Goal: Task Accomplishment & Management: Manage account settings

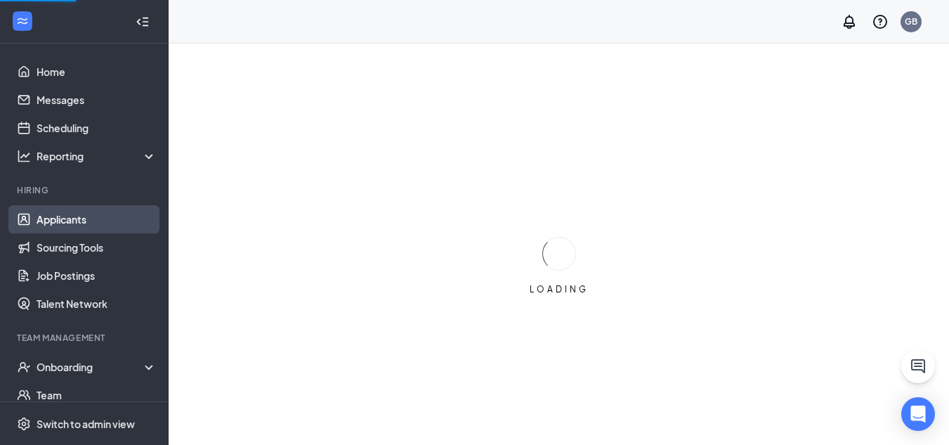
click at [79, 214] on link "Applicants" at bounding box center [97, 219] width 120 height 28
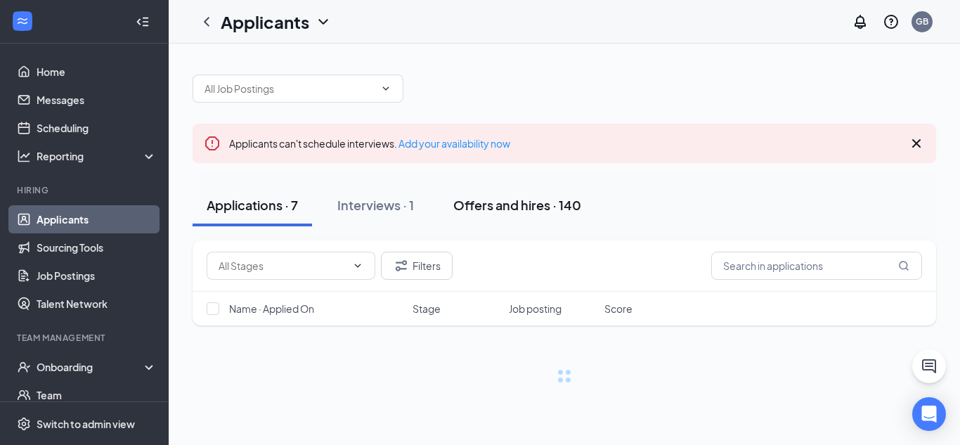
click at [522, 210] on div "Offers and hires · 140" at bounding box center [517, 205] width 128 height 18
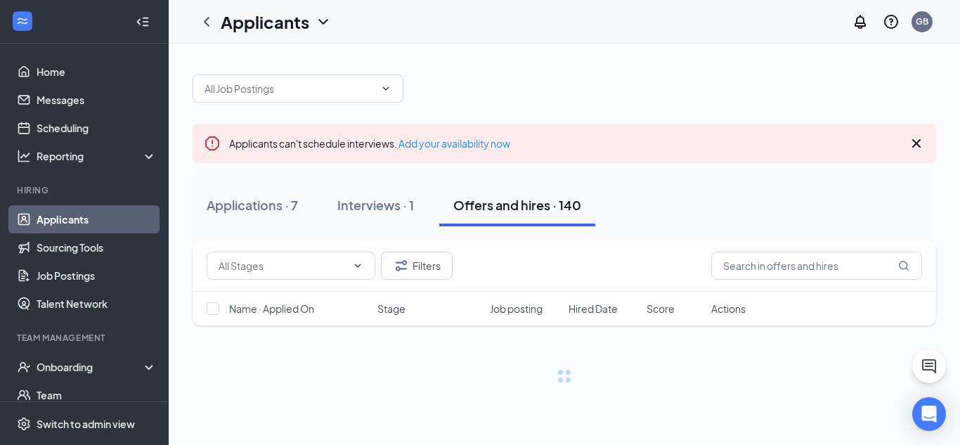
click at [912, 144] on icon "Cross" at bounding box center [916, 143] width 17 height 17
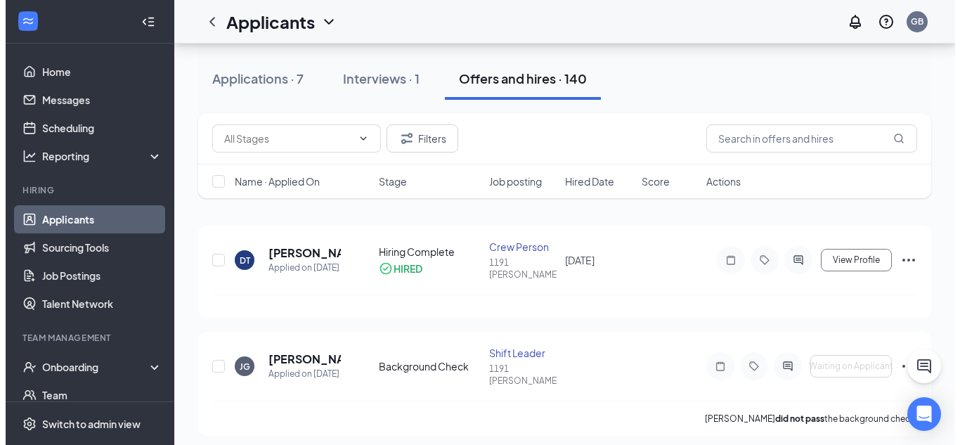
scroll to position [70, 0]
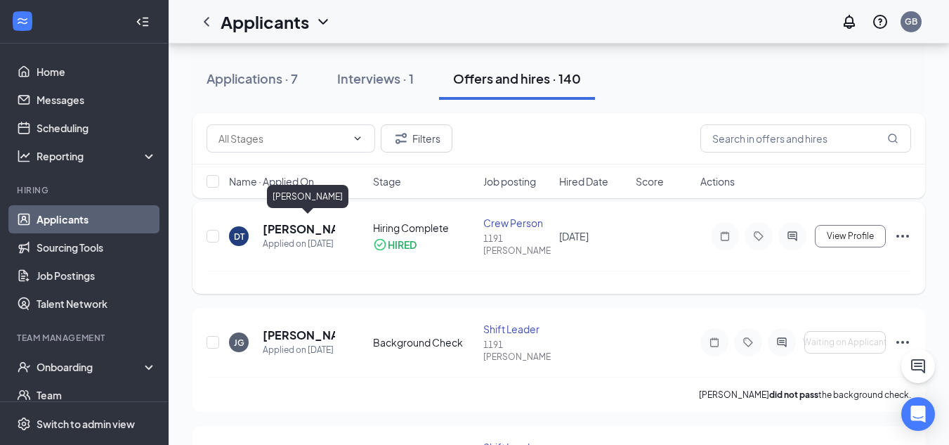
click at [306, 223] on h5 "[PERSON_NAME]" at bounding box center [299, 228] width 72 height 15
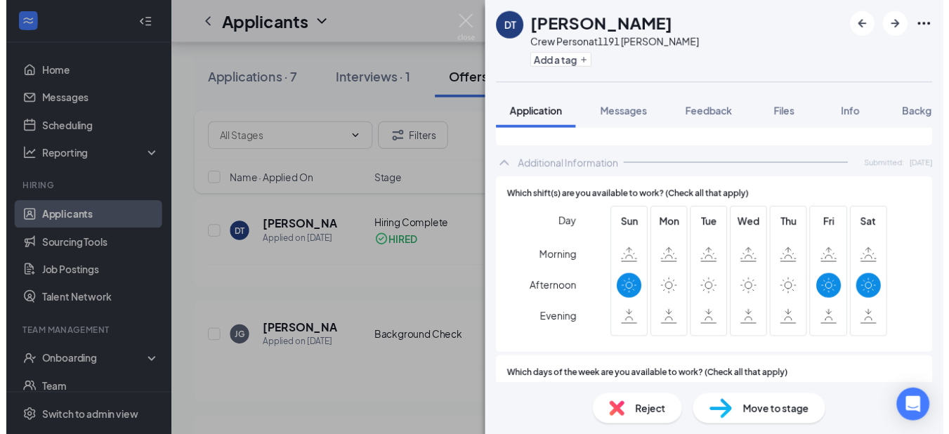
scroll to position [635, 0]
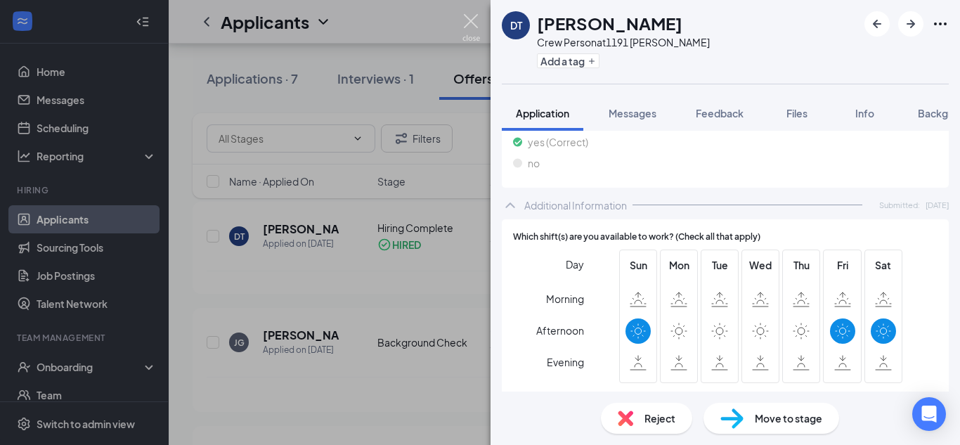
click at [470, 18] on img at bounding box center [471, 27] width 18 height 27
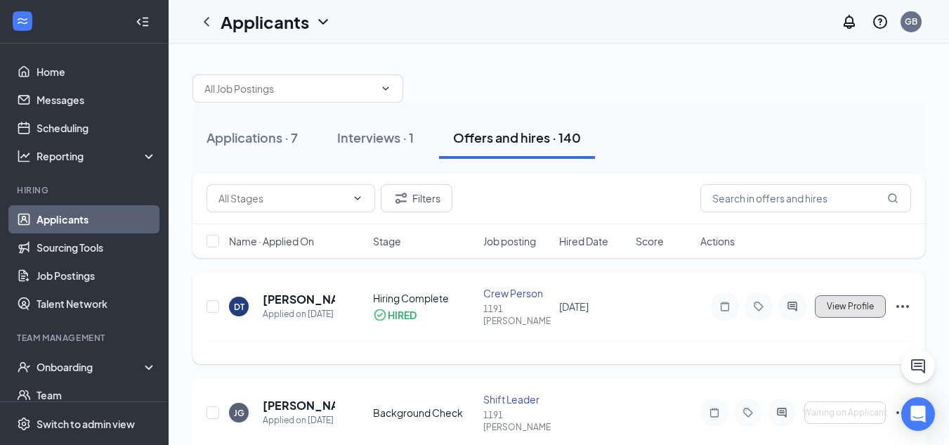
click at [879, 306] on button "View Profile" at bounding box center [850, 306] width 71 height 22
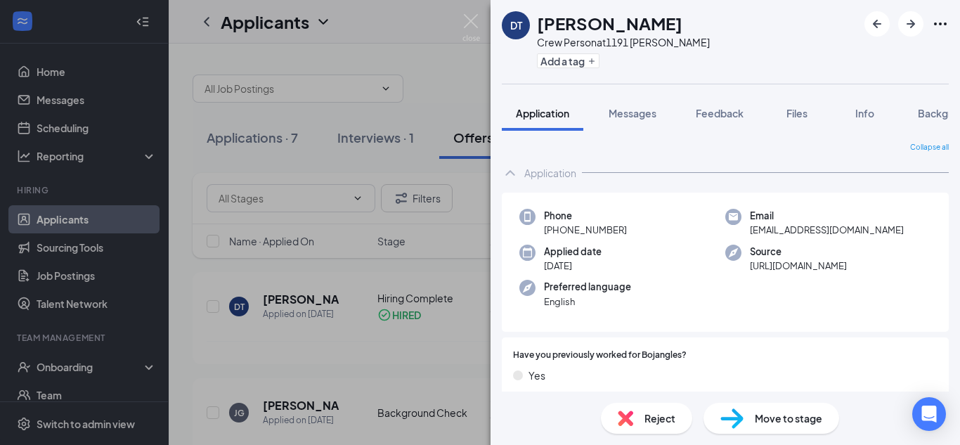
click at [474, 12] on div "DT [PERSON_NAME] Crew Person at 1191 [PERSON_NAME] Add a tag Application Messag…" at bounding box center [480, 222] width 960 height 445
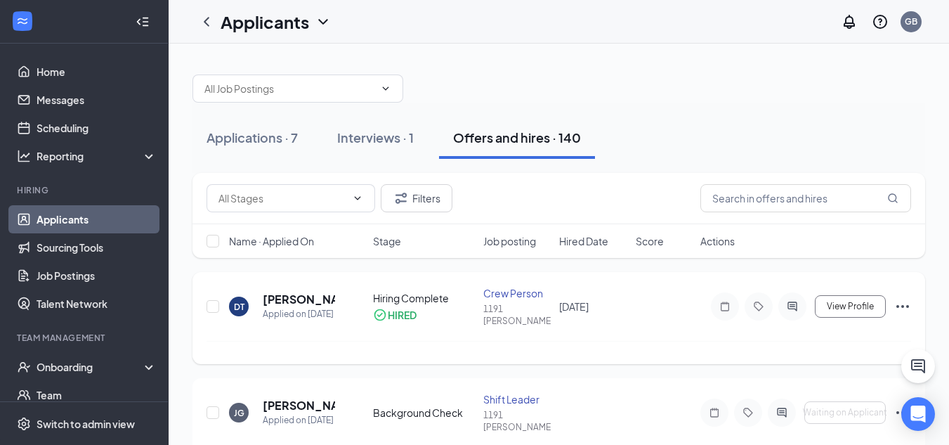
click at [897, 300] on icon "Ellipses" at bounding box center [903, 306] width 17 height 17
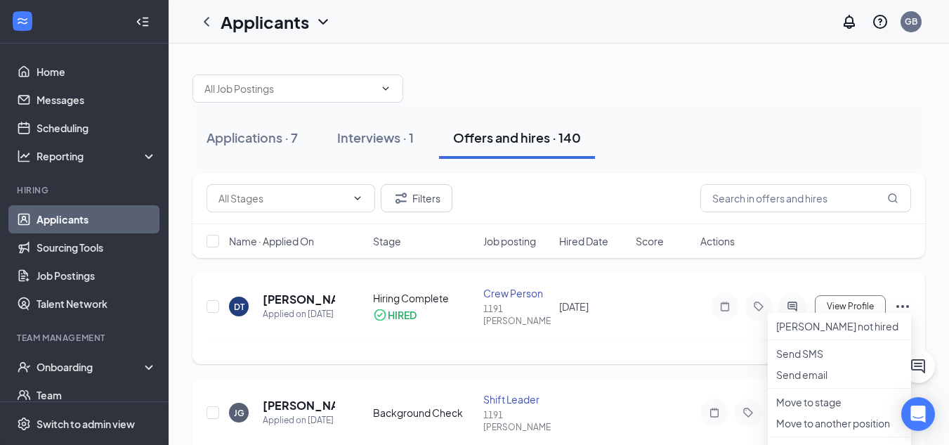
click at [902, 307] on icon "Ellipses" at bounding box center [903, 306] width 17 height 17
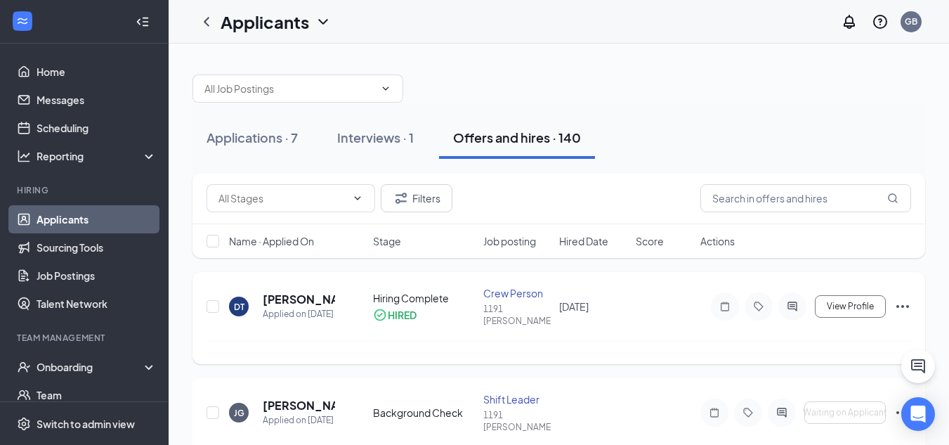
click at [918, 284] on div "DT [PERSON_NAME] Applied on [DATE] Hiring Complete HIRED Crew Person 1191 [PERS…" at bounding box center [559, 318] width 733 height 92
click at [574, 310] on span "[DATE]" at bounding box center [574, 306] width 30 height 13
click at [583, 308] on span "[DATE]" at bounding box center [574, 306] width 30 height 13
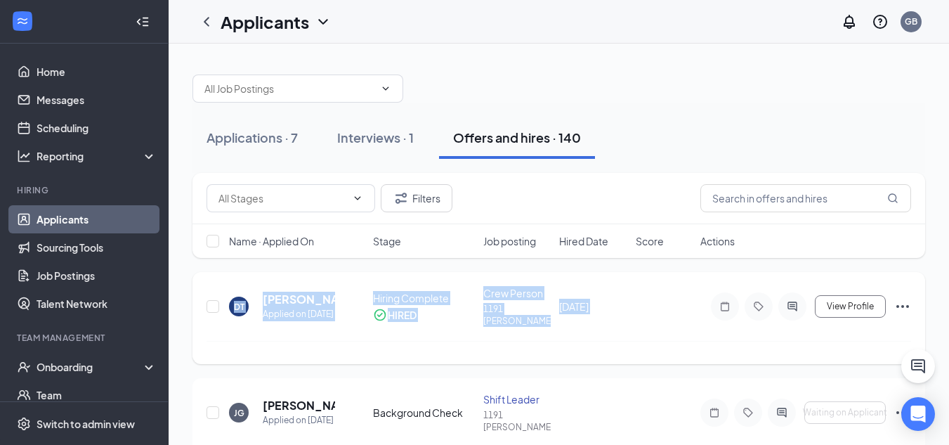
drag, startPoint x: 583, startPoint y: 308, endPoint x: 195, endPoint y: 299, distance: 388.7
click at [195, 299] on div "DT [PERSON_NAME] Applied on [DATE] Hiring Complete HIRED Crew Person 1191 [PERS…" at bounding box center [559, 318] width 733 height 92
click at [253, 276] on div "DT [PERSON_NAME] Applied on [DATE] Hiring Complete HIRED Crew Person 1191 [PERS…" at bounding box center [559, 318] width 733 height 92
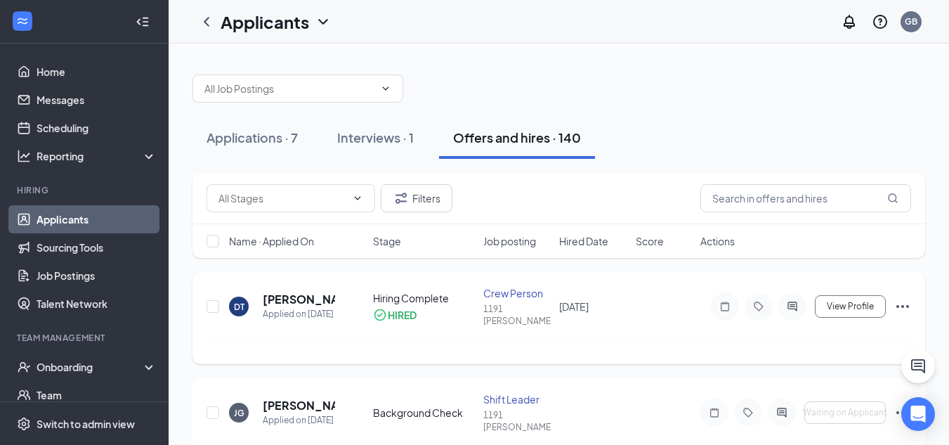
drag, startPoint x: 553, startPoint y: 315, endPoint x: 198, endPoint y: 297, distance: 355.4
click at [198, 297] on div "DT [PERSON_NAME] Applied on [DATE] Hiring Complete HIRED Crew Person 1191 [PERS…" at bounding box center [559, 318] width 733 height 92
click at [273, 258] on div "Filters Name · Applied On Stage Job posting Hired Date Score Actions" at bounding box center [559, 222] width 733 height 99
drag, startPoint x: 590, startPoint y: 311, endPoint x: 102, endPoint y: 311, distance: 488.4
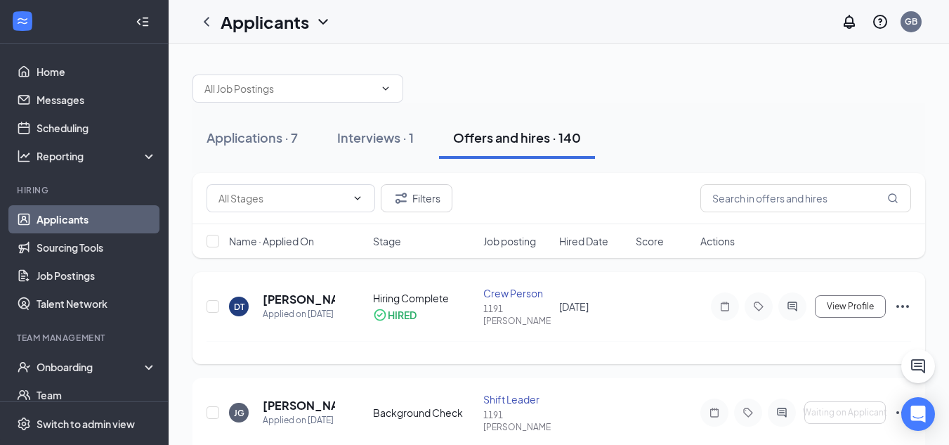
click at [645, 312] on div "DT [PERSON_NAME] Applied on [DATE] Hiring Complete HIRED Crew Person 1191 [PERS…" at bounding box center [559, 313] width 705 height 55
drag, startPoint x: 599, startPoint y: 311, endPoint x: 183, endPoint y: 304, distance: 416.1
click at [656, 325] on div "DT [PERSON_NAME] Applied on [DATE] Hiring Complete HIRED Crew Person 1191 [PERS…" at bounding box center [559, 313] width 705 height 55
click at [391, 137] on div "Interviews · 1" at bounding box center [375, 138] width 77 height 18
